Goal: Information Seeking & Learning: Understand process/instructions

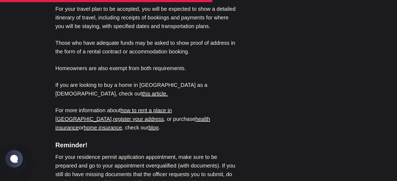
scroll to position [1431, 0]
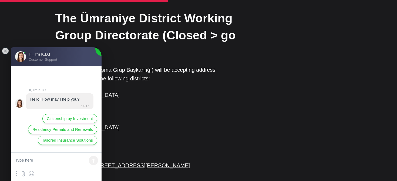
scroll to position [1282, 0]
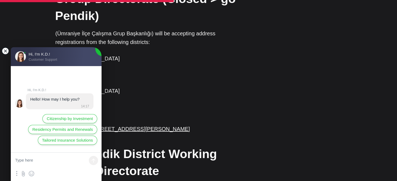
click at [3, 51] on jdiv at bounding box center [6, 51] width 8 height 8
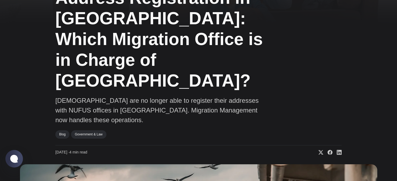
scroll to position [0, 0]
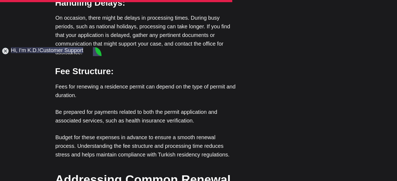
scroll to position [1327, 0]
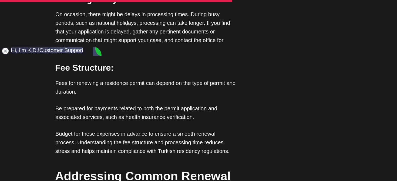
click at [5, 51] on jdiv at bounding box center [6, 51] width 8 height 8
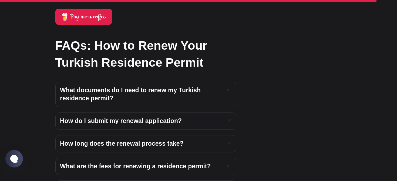
scroll to position [1986, 0]
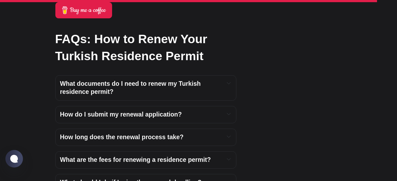
click at [119, 111] on span "How do I submit my renewal application?" at bounding box center [121, 114] width 122 height 7
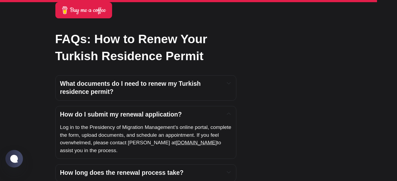
click at [119, 111] on span "How do I submit my renewal application?" at bounding box center [121, 114] width 122 height 7
